Goal: Task Accomplishment & Management: Manage account settings

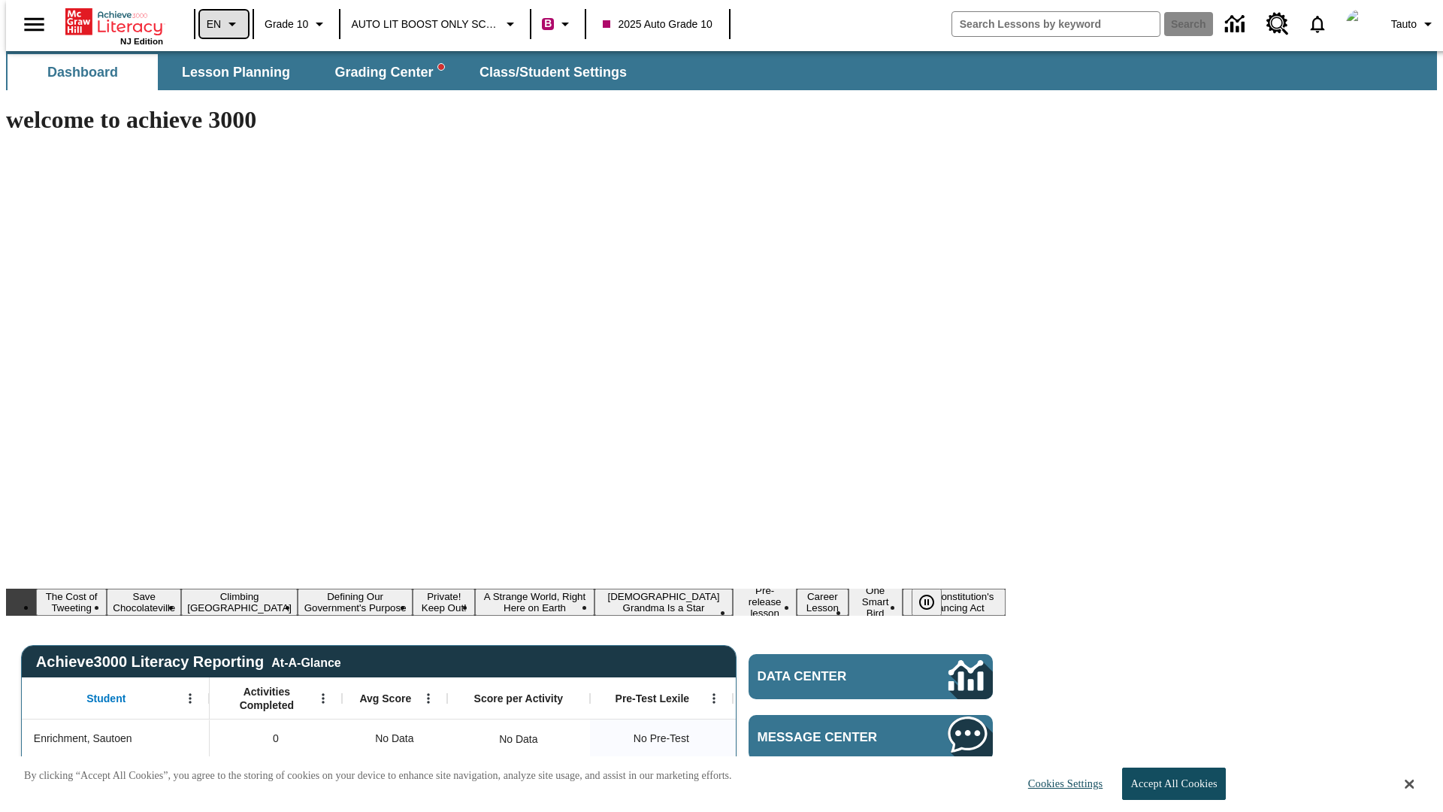
click at [223, 24] on icon "Language: EN, Select a language" at bounding box center [232, 24] width 18 height 18
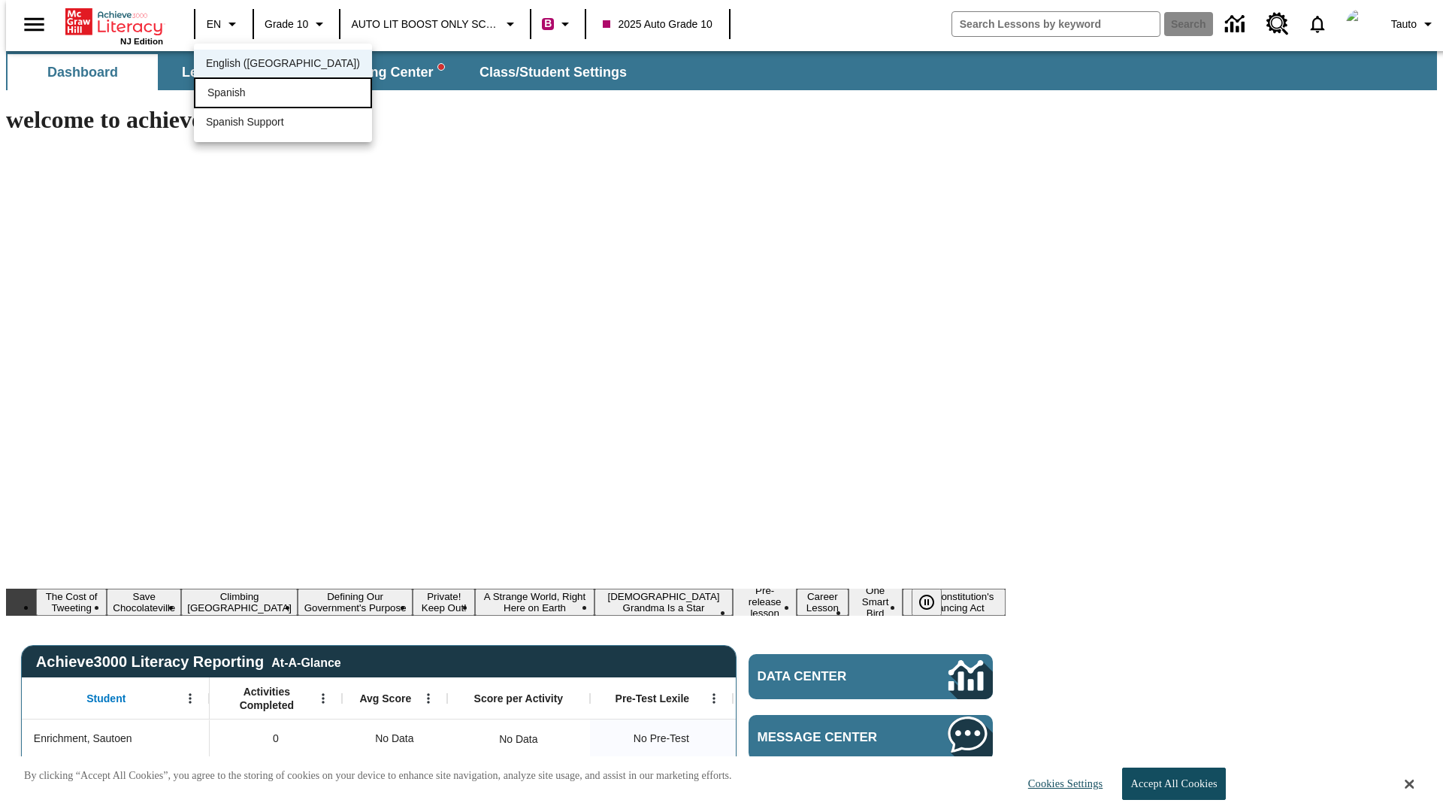
click at [250, 94] on div "Spanish" at bounding box center [283, 92] width 178 height 31
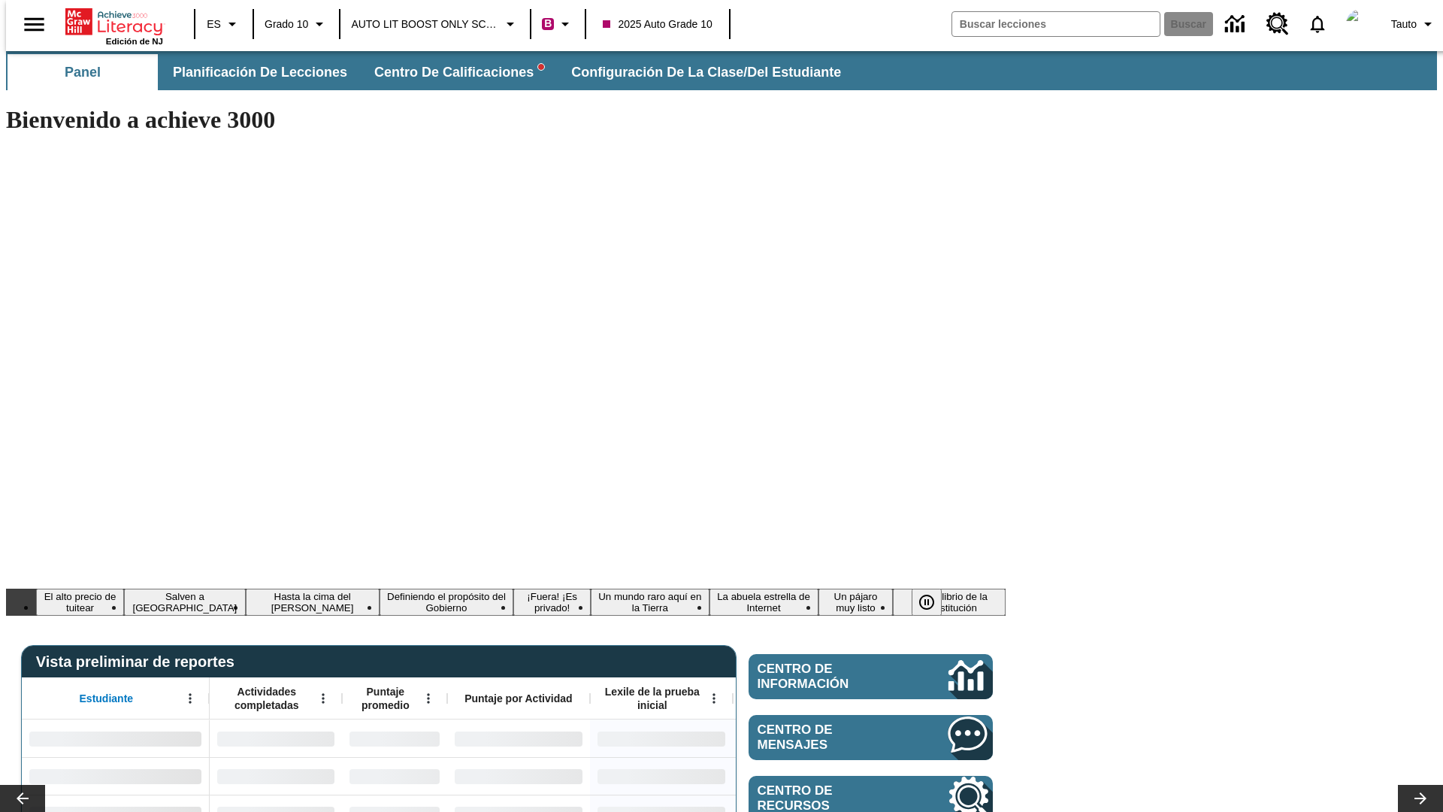
type input "-1"
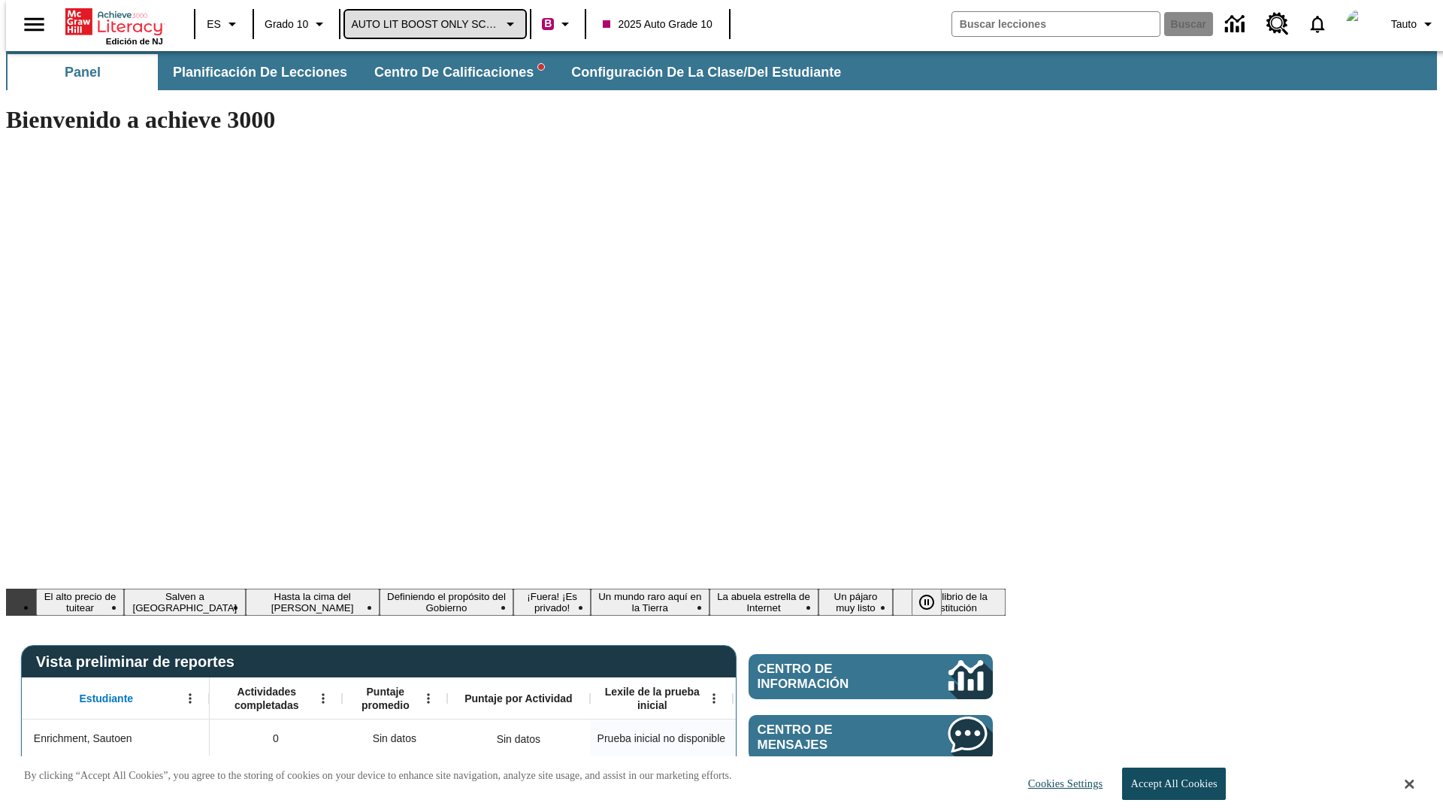
click at [431, 24] on span "AUTO LIT BOOST ONLY SCHOOL" at bounding box center [425, 25] width 148 height 16
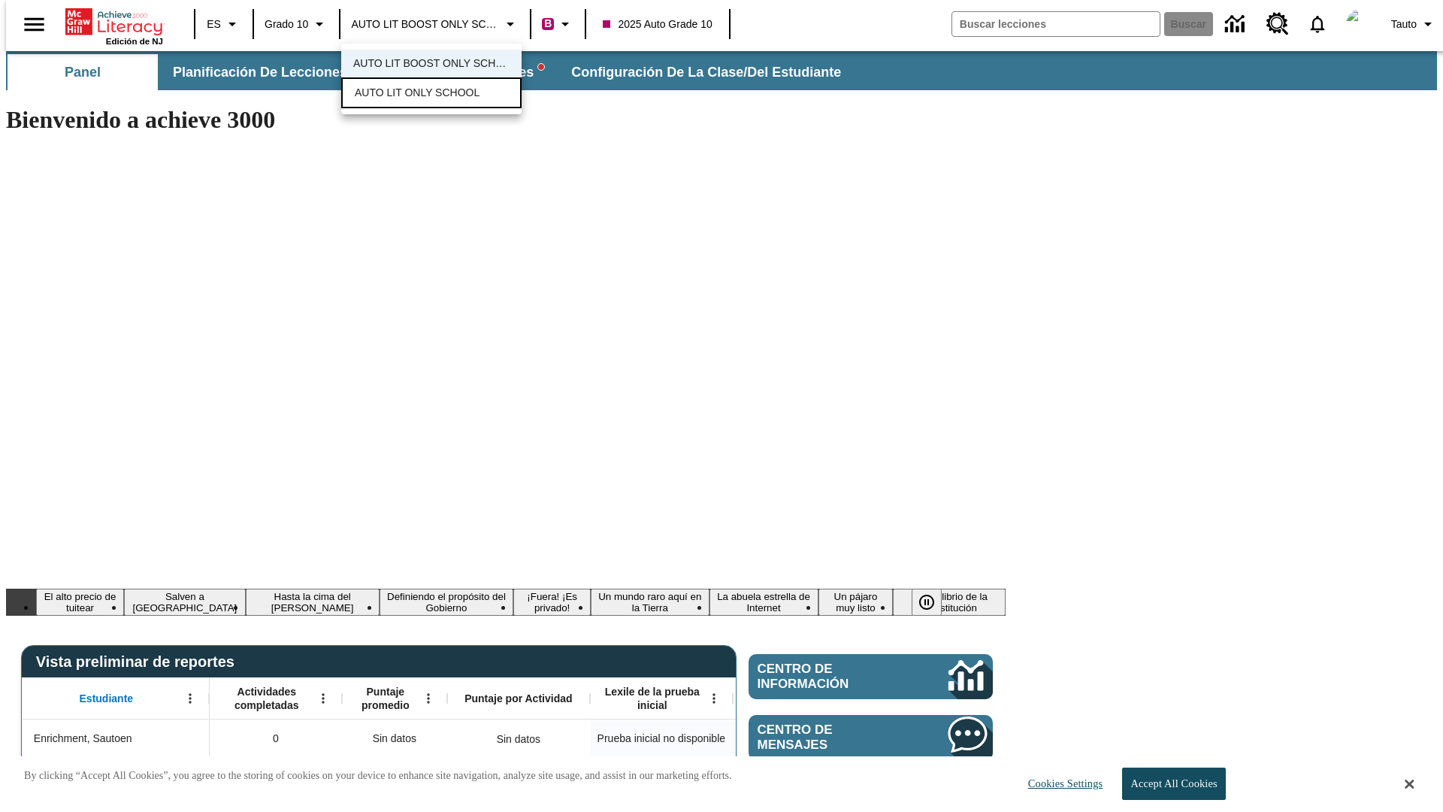
click at [414, 94] on span "AUTO LIT ONLY SCHOOL" at bounding box center [417, 93] width 125 height 16
